Goal: Task Accomplishment & Management: Complete application form

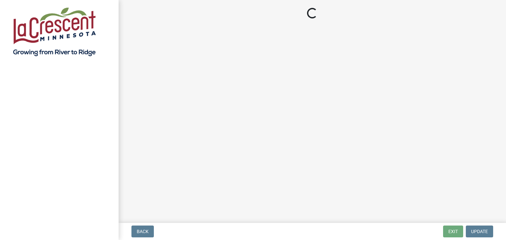
select select "3: 3"
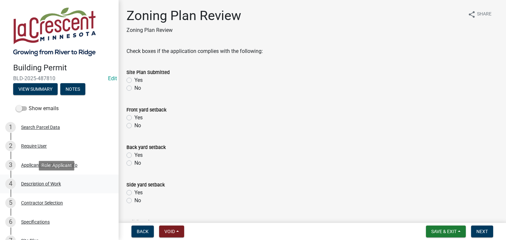
click at [51, 185] on div "Description of Work" at bounding box center [41, 184] width 40 height 5
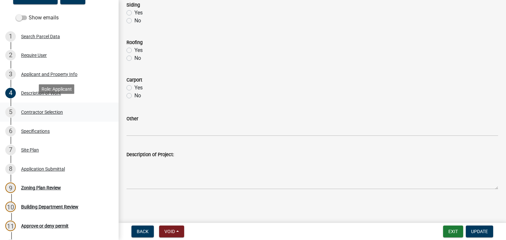
scroll to position [99, 0]
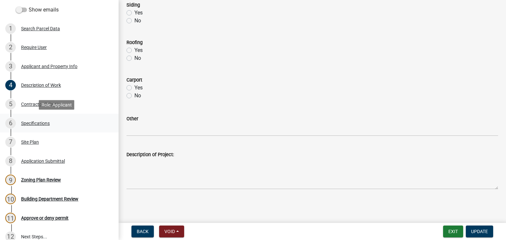
click at [41, 124] on div "Specifications" at bounding box center [35, 123] width 29 height 5
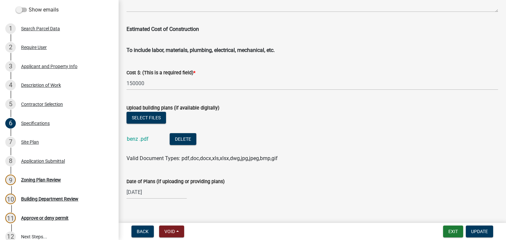
scroll to position [1152, 0]
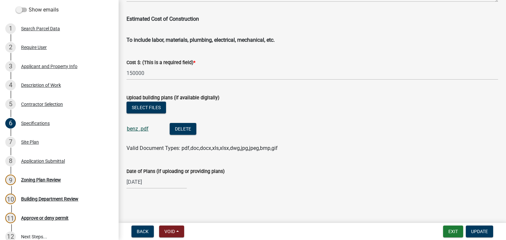
click at [143, 130] on link "benz .pdf" at bounding box center [138, 129] width 22 height 6
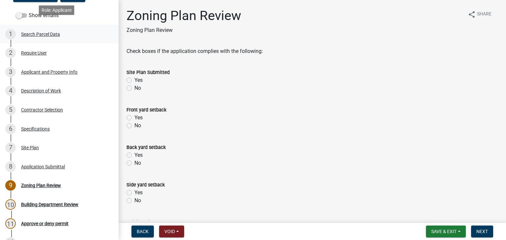
scroll to position [99, 0]
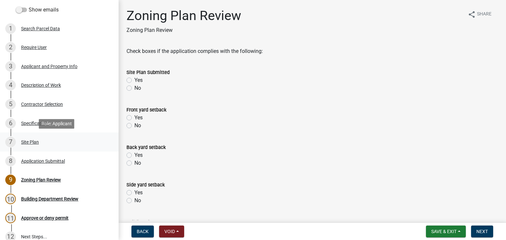
click at [34, 142] on div "Site Plan" at bounding box center [30, 142] width 18 height 5
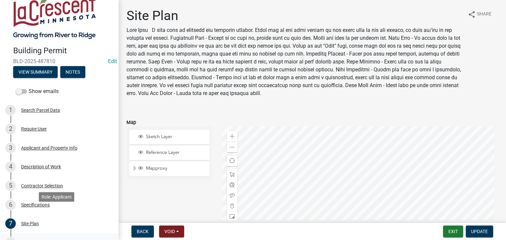
scroll to position [0, 0]
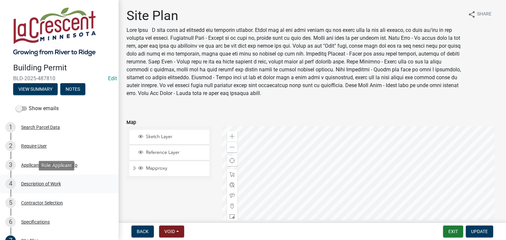
click at [40, 182] on div "Description of Work" at bounding box center [41, 184] width 40 height 5
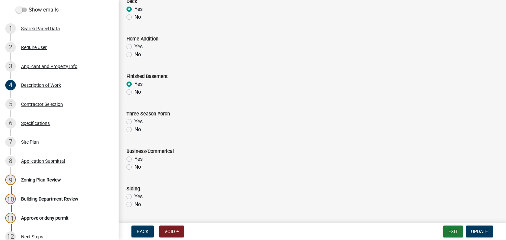
scroll to position [166, 0]
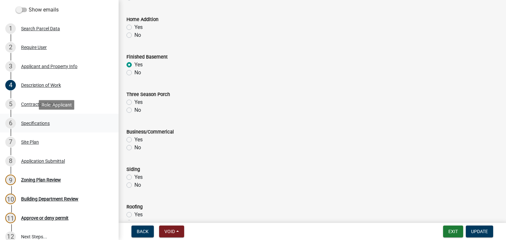
click at [34, 122] on div "Specifications" at bounding box center [35, 123] width 29 height 5
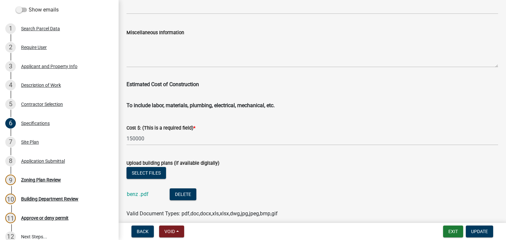
scroll to position [1152, 0]
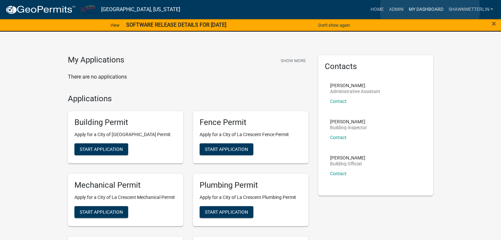
click at [429, 9] on link "My Dashboard" at bounding box center [425, 9] width 40 height 13
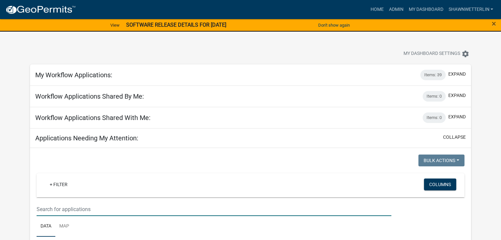
click at [43, 207] on input "text" at bounding box center [214, 209] width 354 height 13
type input "108 red"
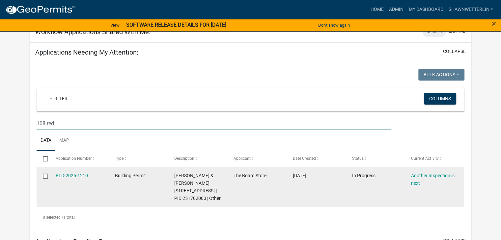
scroll to position [99, 0]
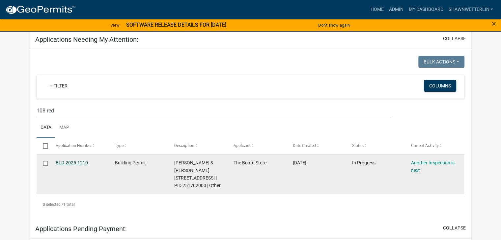
click at [66, 161] on link "BLD-2025-1210" at bounding box center [72, 162] width 32 height 5
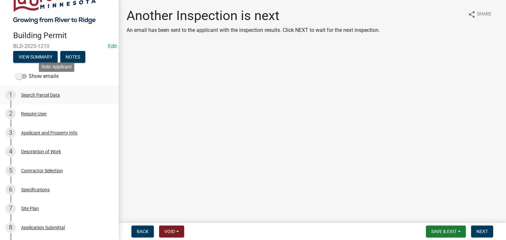
scroll to position [99, 0]
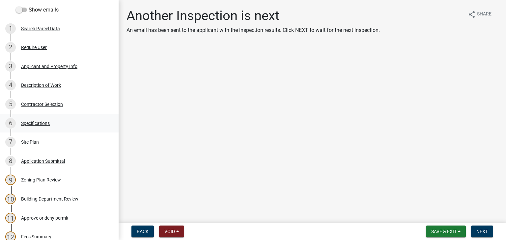
click at [38, 124] on div "Specifications" at bounding box center [35, 123] width 29 height 5
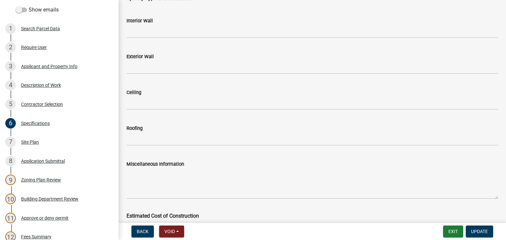
scroll to position [1151, 0]
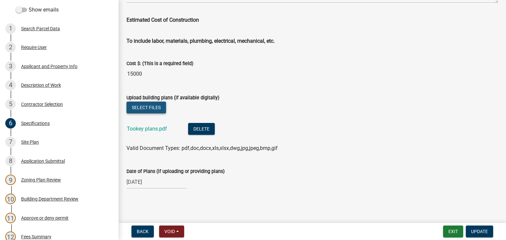
click at [156, 107] on button "Select files" at bounding box center [145, 108] width 39 height 12
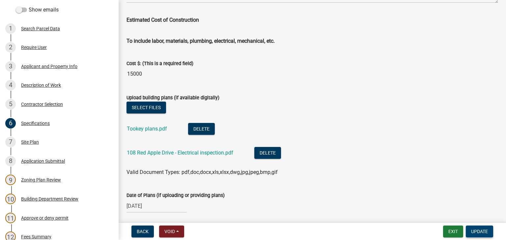
click at [476, 233] on span "Update" at bounding box center [479, 231] width 17 height 5
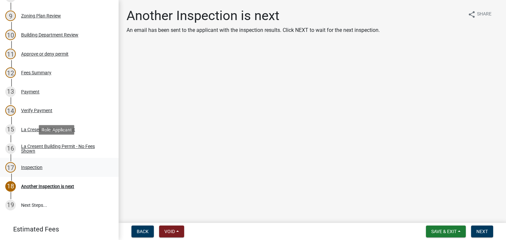
scroll to position [263, 0]
click at [34, 168] on div "Inspection" at bounding box center [31, 167] width 21 height 5
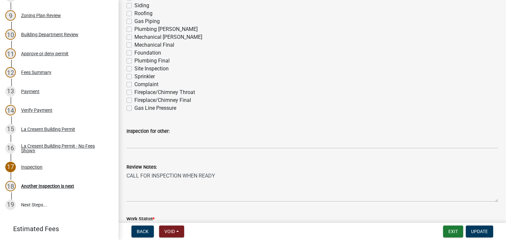
scroll to position [97, 0]
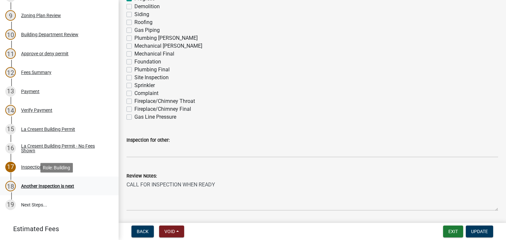
click at [55, 186] on div "Another Inspection is next" at bounding box center [47, 186] width 53 height 5
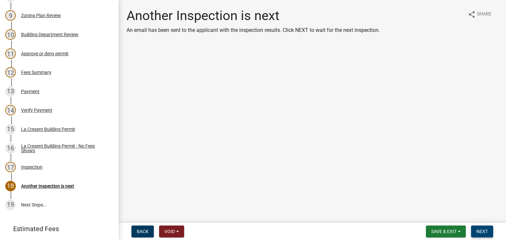
click at [488, 229] on button "Next" at bounding box center [482, 232] width 22 height 12
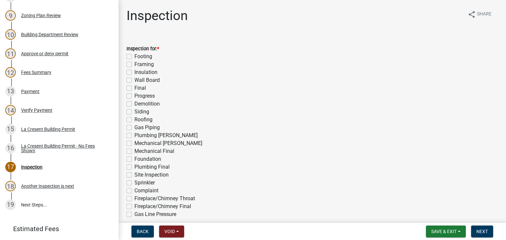
click at [134, 89] on label "Final" at bounding box center [140, 88] width 12 height 8
click at [134, 89] on input "Final" at bounding box center [136, 86] width 4 height 4
checkbox input "true"
checkbox input "false"
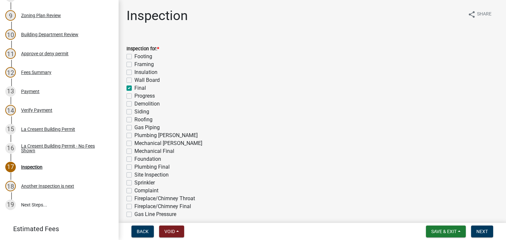
checkbox input "false"
checkbox input "true"
checkbox input "false"
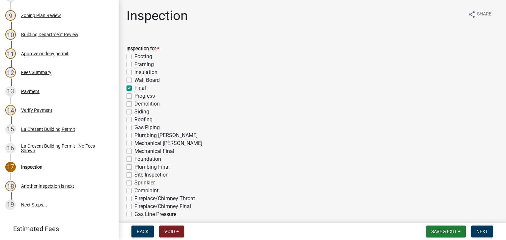
checkbox input "false"
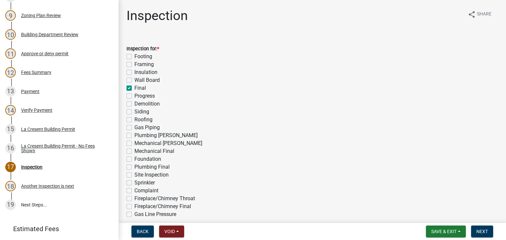
checkbox input "false"
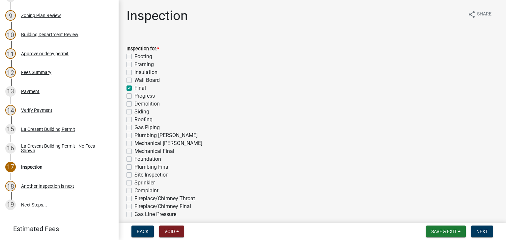
checkbox input "false"
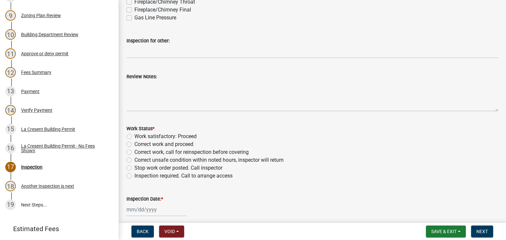
scroll to position [197, 0]
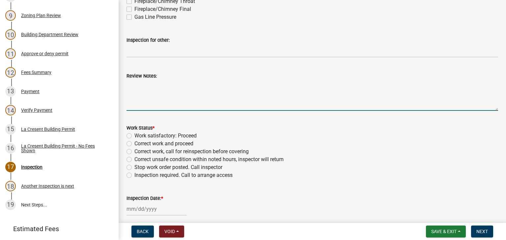
click at [149, 96] on textarea "Review Notes:" at bounding box center [311, 95] width 371 height 31
type textarea "Final electrical inspection has been completed."
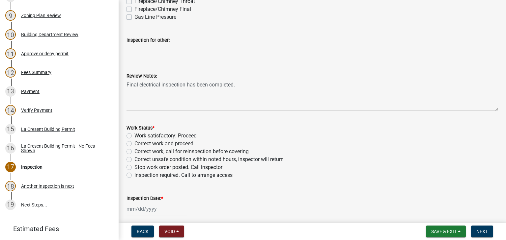
click at [134, 136] on label "Work satisfactory: Proceed" at bounding box center [165, 136] width 62 height 8
click at [134, 136] on input "Work satisfactory: Proceed" at bounding box center [136, 134] width 4 height 4
radio input "true"
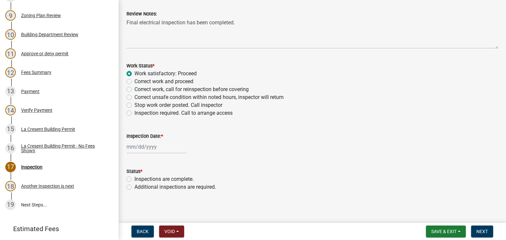
scroll to position [262, 0]
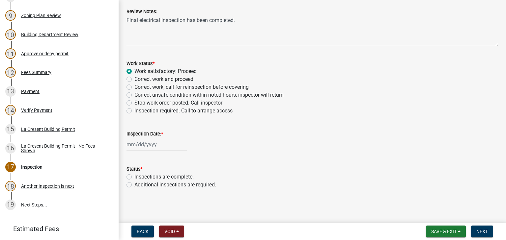
click at [130, 143] on div at bounding box center [156, 144] width 60 height 13
select select "10"
select select "2025"
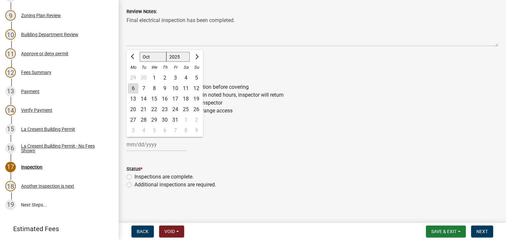
click at [130, 89] on div "6" at bounding box center [133, 88] width 11 height 11
type input "10/06/2025"
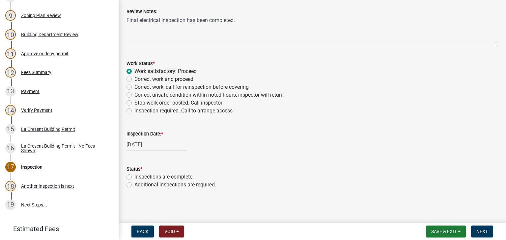
click at [134, 176] on label "Inspections are complete." at bounding box center [163, 177] width 59 height 8
click at [134, 176] on input "Inspections are complete." at bounding box center [136, 175] width 4 height 4
radio input "true"
click at [482, 232] on span "Next" at bounding box center [482, 231] width 12 height 5
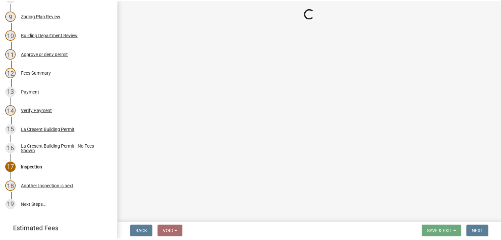
scroll to position [282, 0]
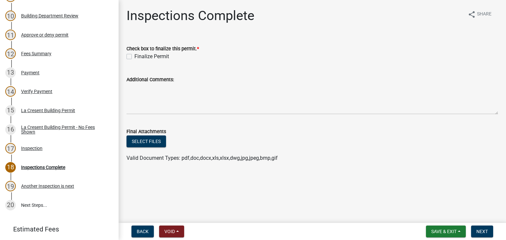
click at [134, 55] on label "Finalize Permit" at bounding box center [151, 57] width 35 height 8
click at [134, 55] on input "Finalize Permit" at bounding box center [136, 55] width 4 height 4
checkbox input "true"
click at [487, 230] on span "Next" at bounding box center [482, 231] width 12 height 5
